Goal: Navigation & Orientation: Understand site structure

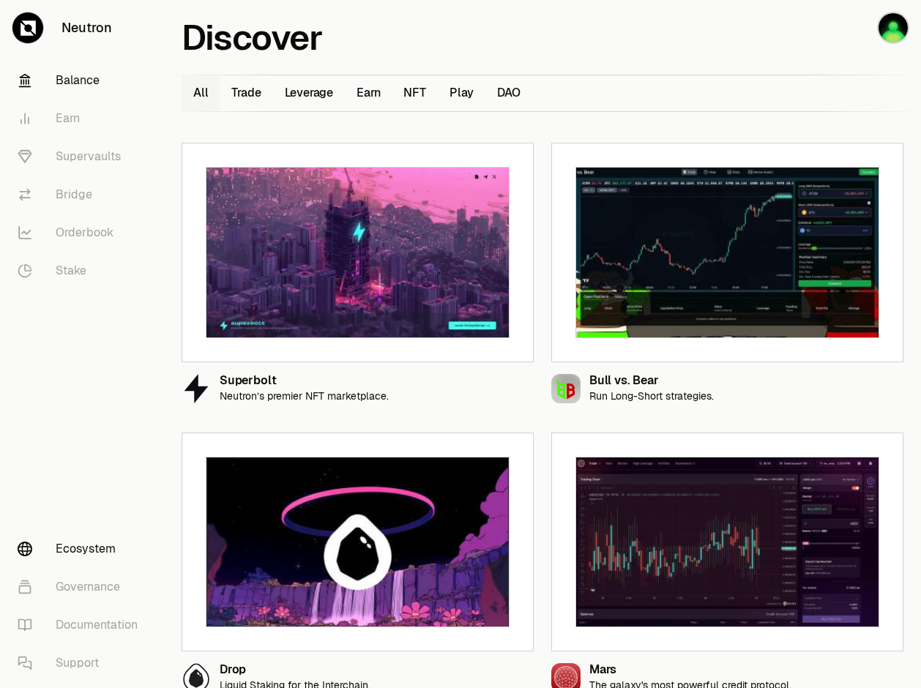
click at [115, 81] on link "Balance" at bounding box center [82, 80] width 152 height 38
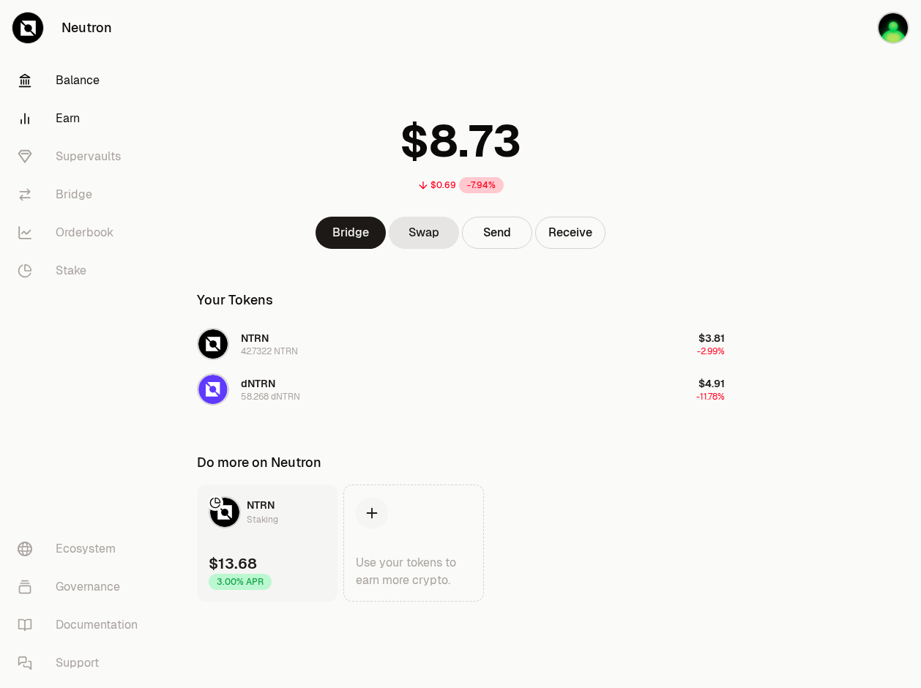
click at [94, 121] on link "Earn" at bounding box center [82, 119] width 152 height 38
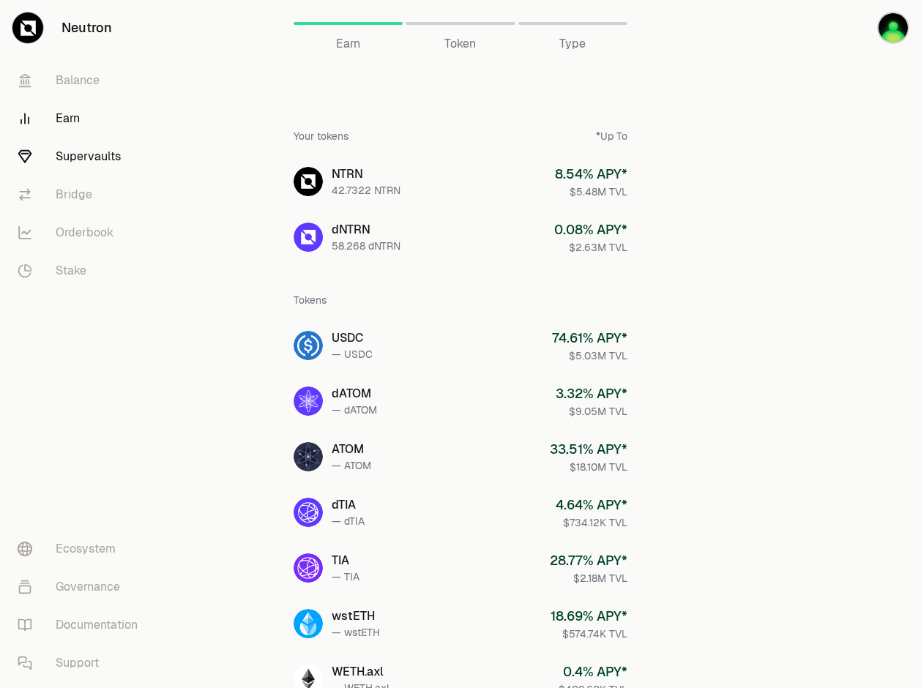
click at [102, 152] on link "Supervaults" at bounding box center [82, 157] width 152 height 38
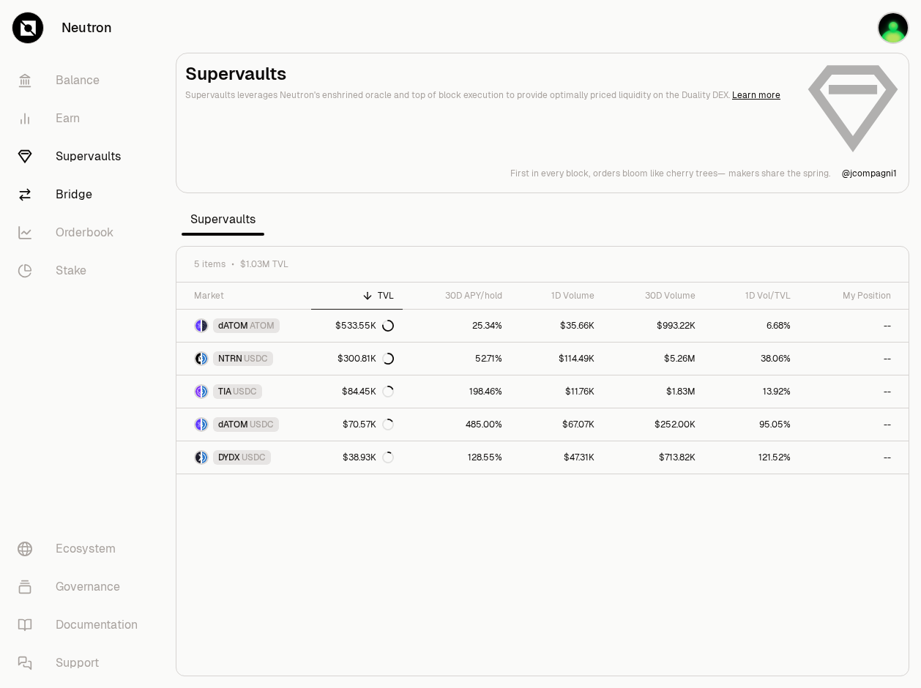
click at [89, 191] on link "Bridge" at bounding box center [82, 195] width 152 height 38
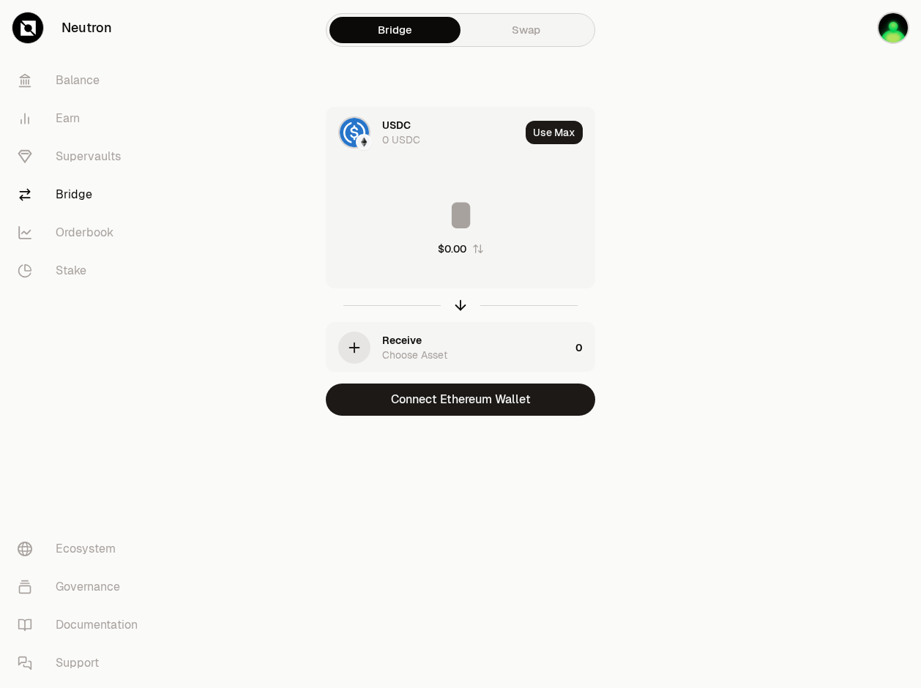
click at [532, 581] on div "Neutron Balance Earn Supervaults Bridge Orderbook Stake Ecosystem Governance Do…" at bounding box center [542, 344] width 757 height 688
click at [95, 231] on link "Orderbook" at bounding box center [82, 233] width 152 height 38
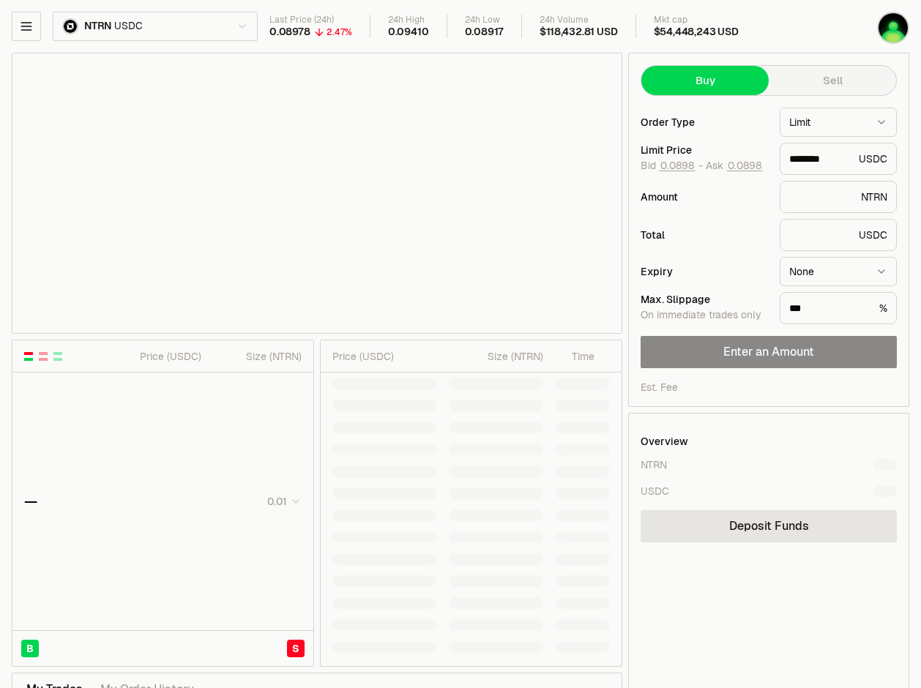
type input "********"
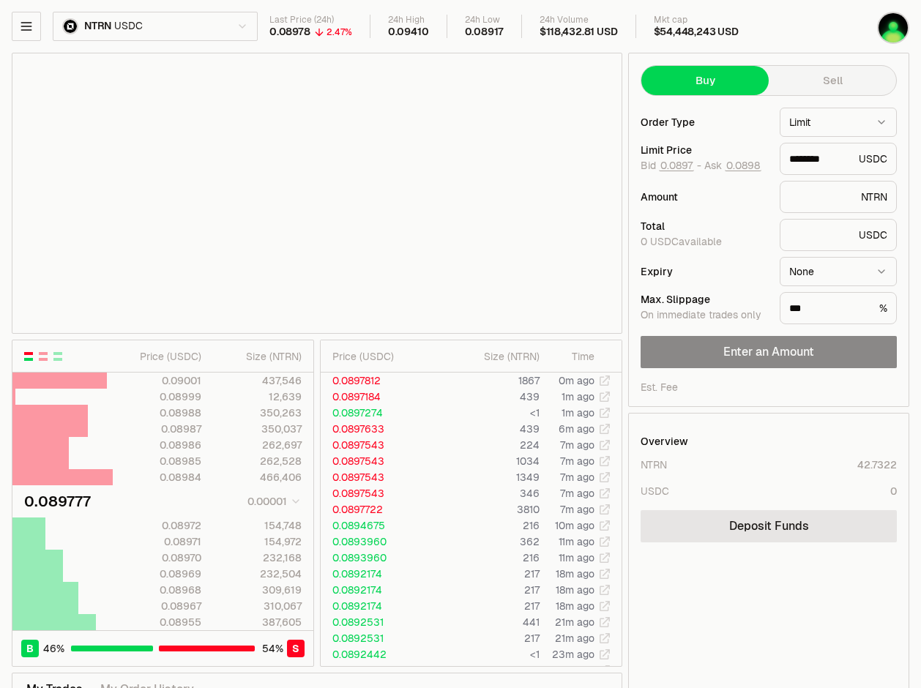
click at [165, 27] on html "Neutron Balance Earn Supervaults Bridge Orderbook Stake Ecosystem Governance Do…" at bounding box center [460, 459] width 921 height 919
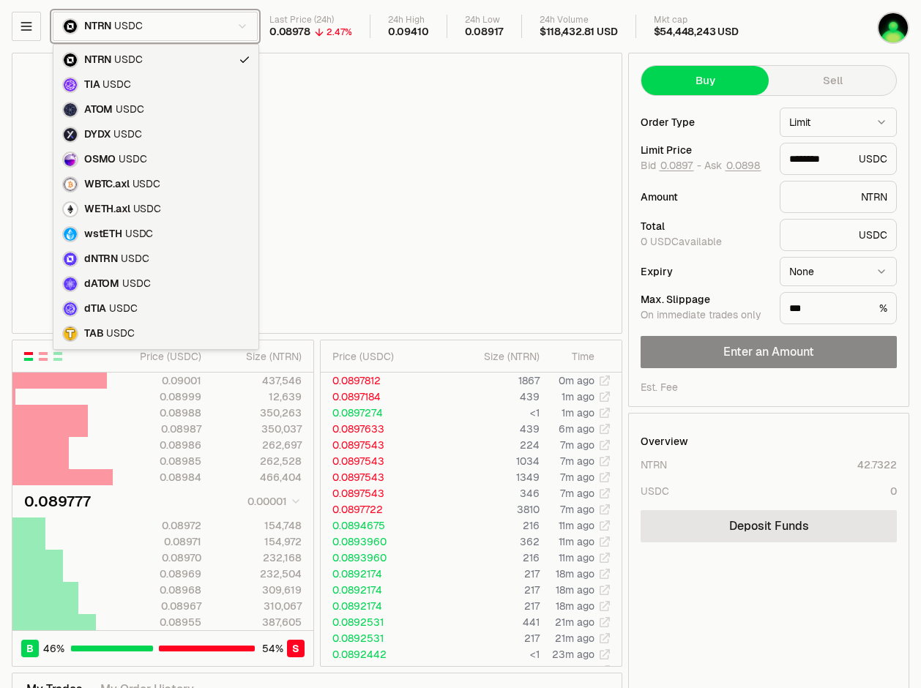
click at [166, 27] on html "Neutron Balance Earn Supervaults Bridge Orderbook Stake Ecosystem Governance Do…" at bounding box center [460, 459] width 921 height 919
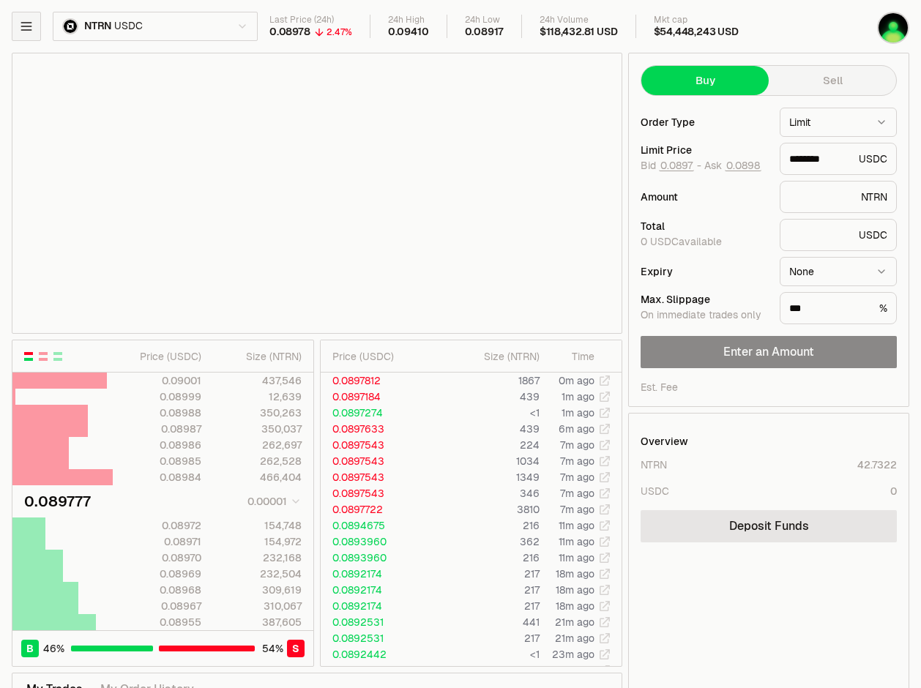
click at [37, 25] on button "button" at bounding box center [26, 26] width 29 height 29
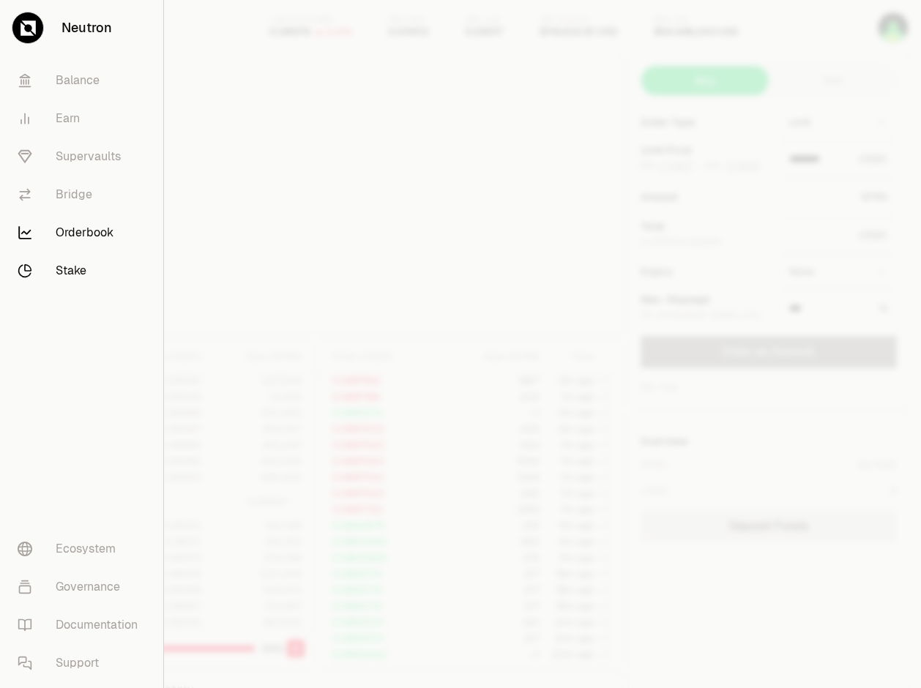
click at [87, 272] on link "Stake" at bounding box center [82, 271] width 152 height 38
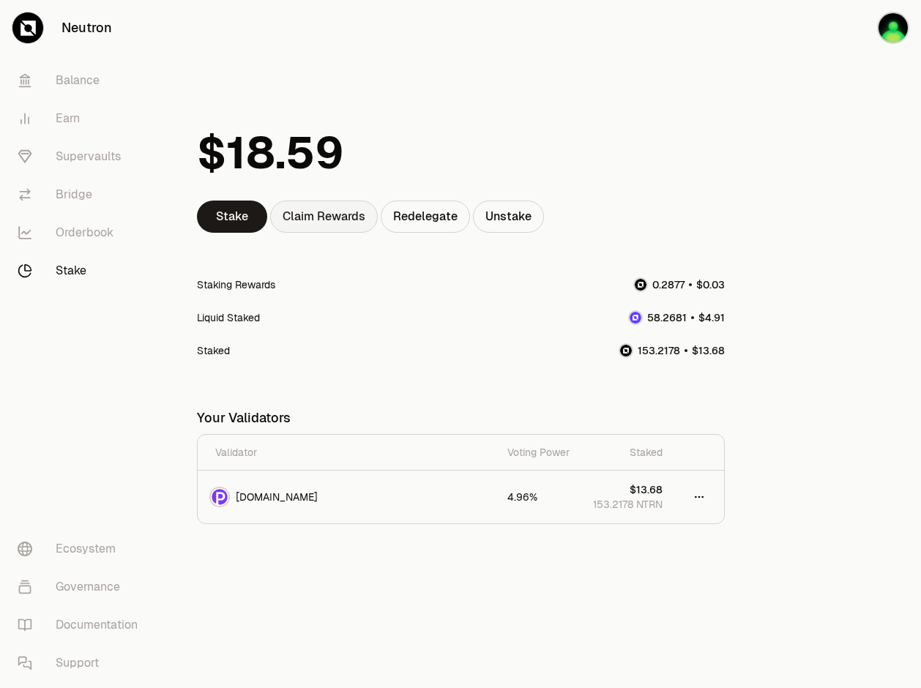
click at [324, 220] on div "Claim Rewards" at bounding box center [324, 217] width 108 height 32
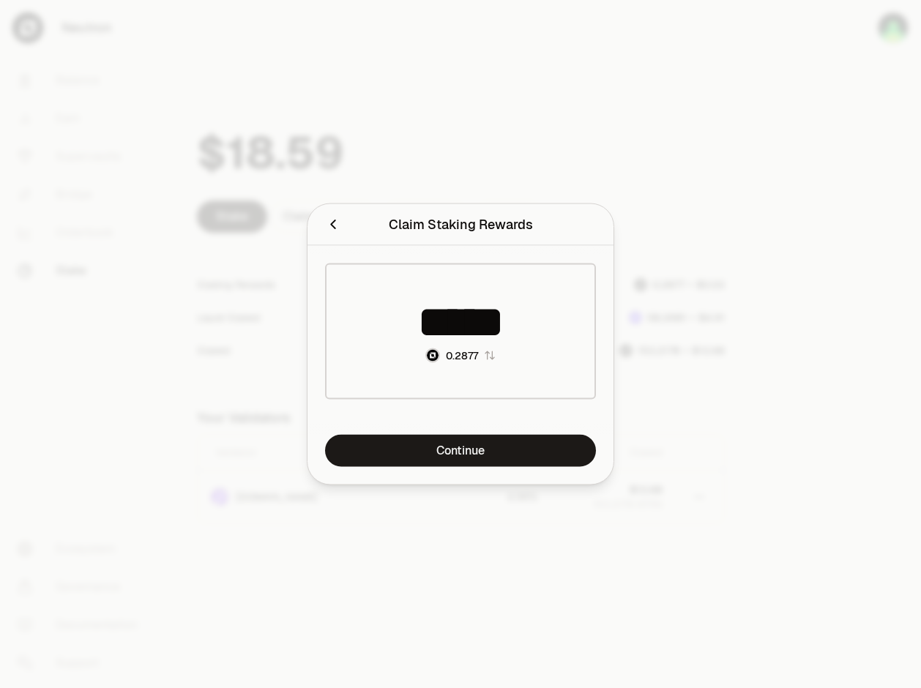
click at [599, 89] on div at bounding box center [460, 344] width 921 height 688
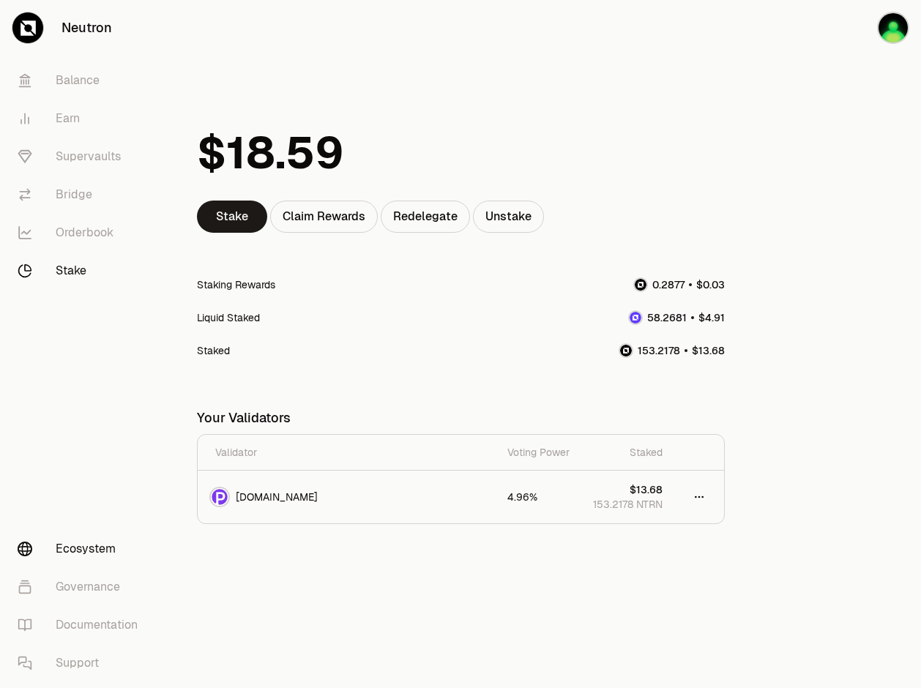
click at [101, 556] on link "Ecosystem" at bounding box center [82, 549] width 152 height 38
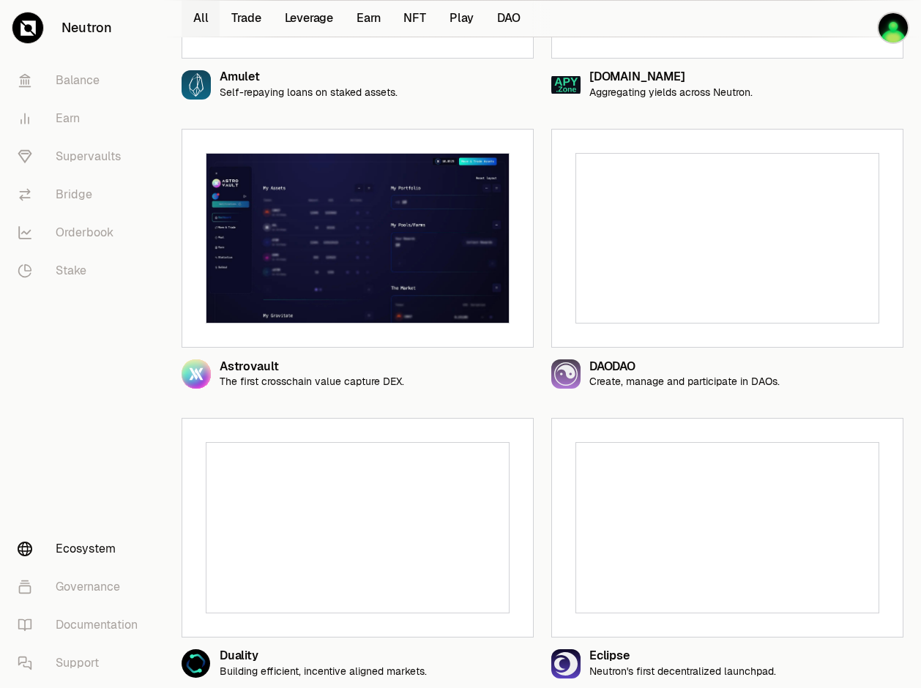
scroll to position [1171, 0]
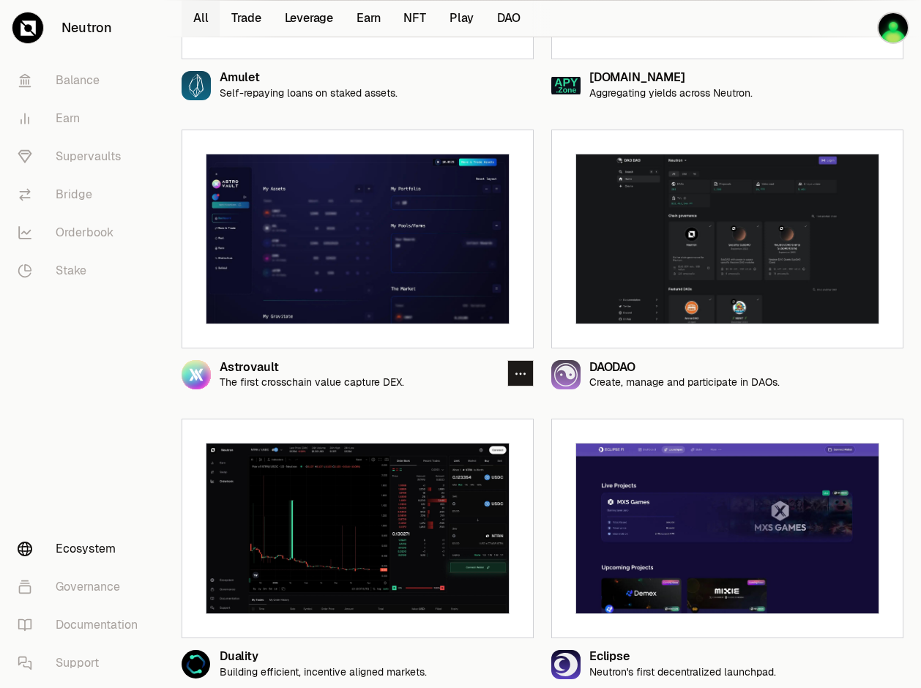
click at [325, 261] on img at bounding box center [358, 239] width 304 height 171
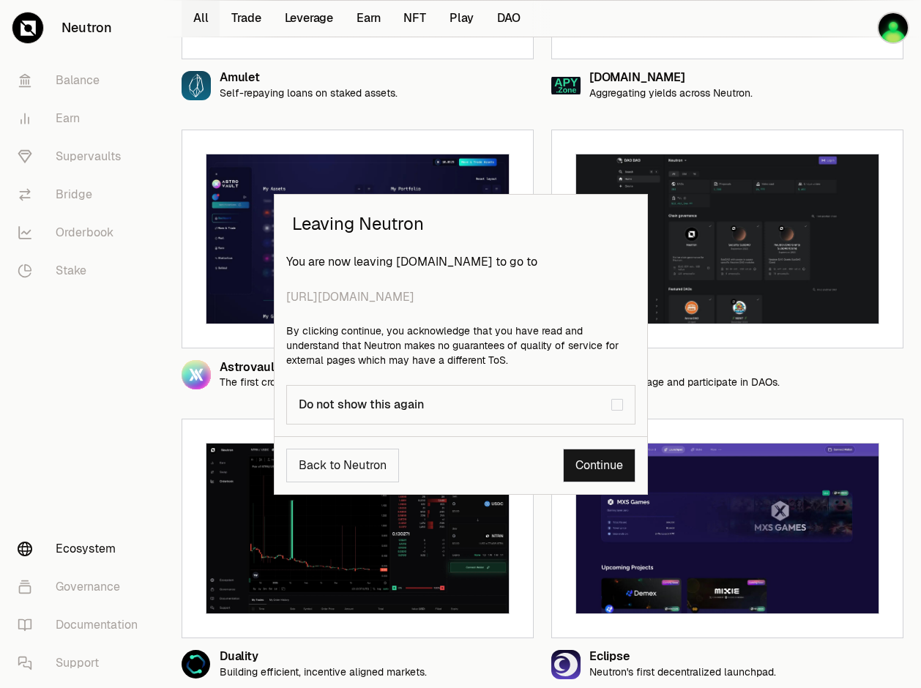
click at [592, 471] on link "Continue" at bounding box center [599, 466] width 72 height 34
